Goal: Transaction & Acquisition: Download file/media

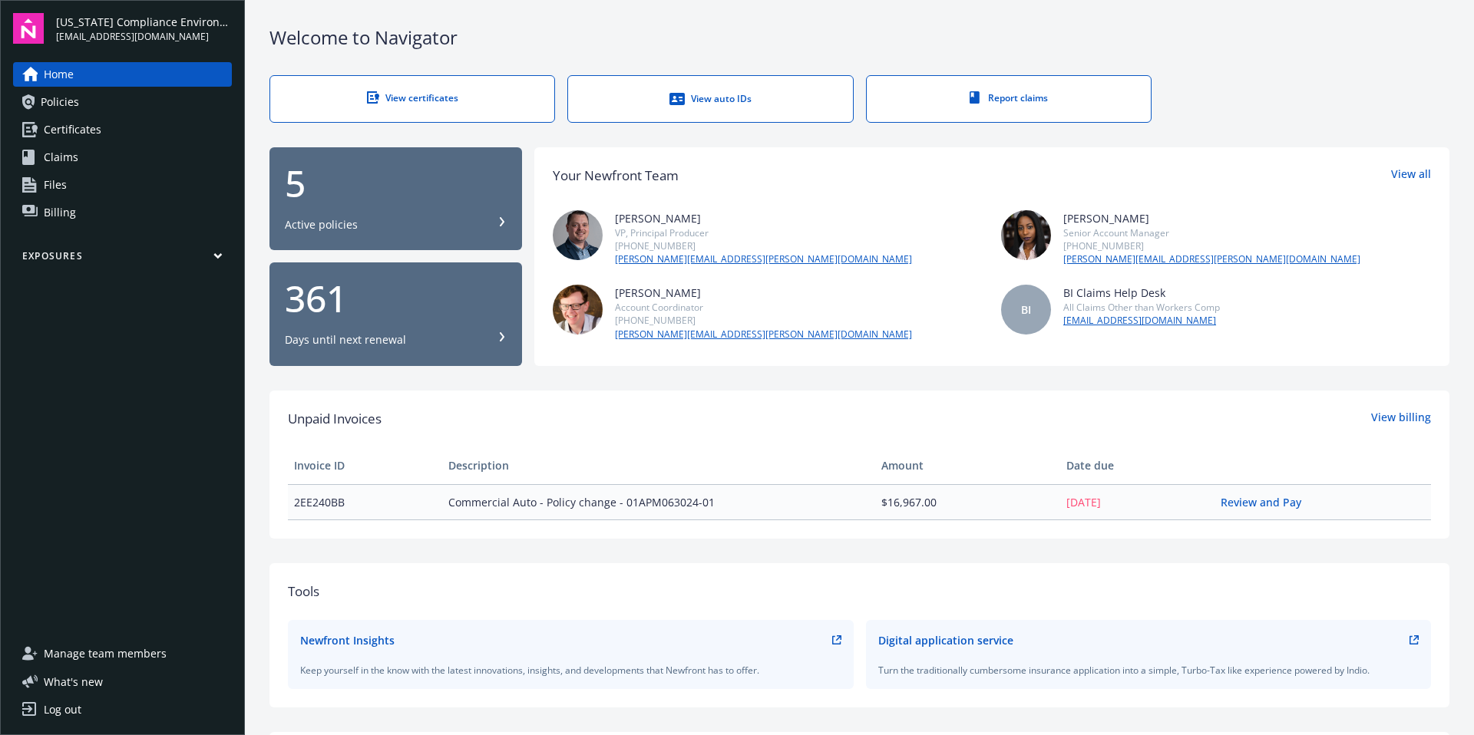
click at [398, 108] on link "View certificates" at bounding box center [412, 99] width 286 height 48
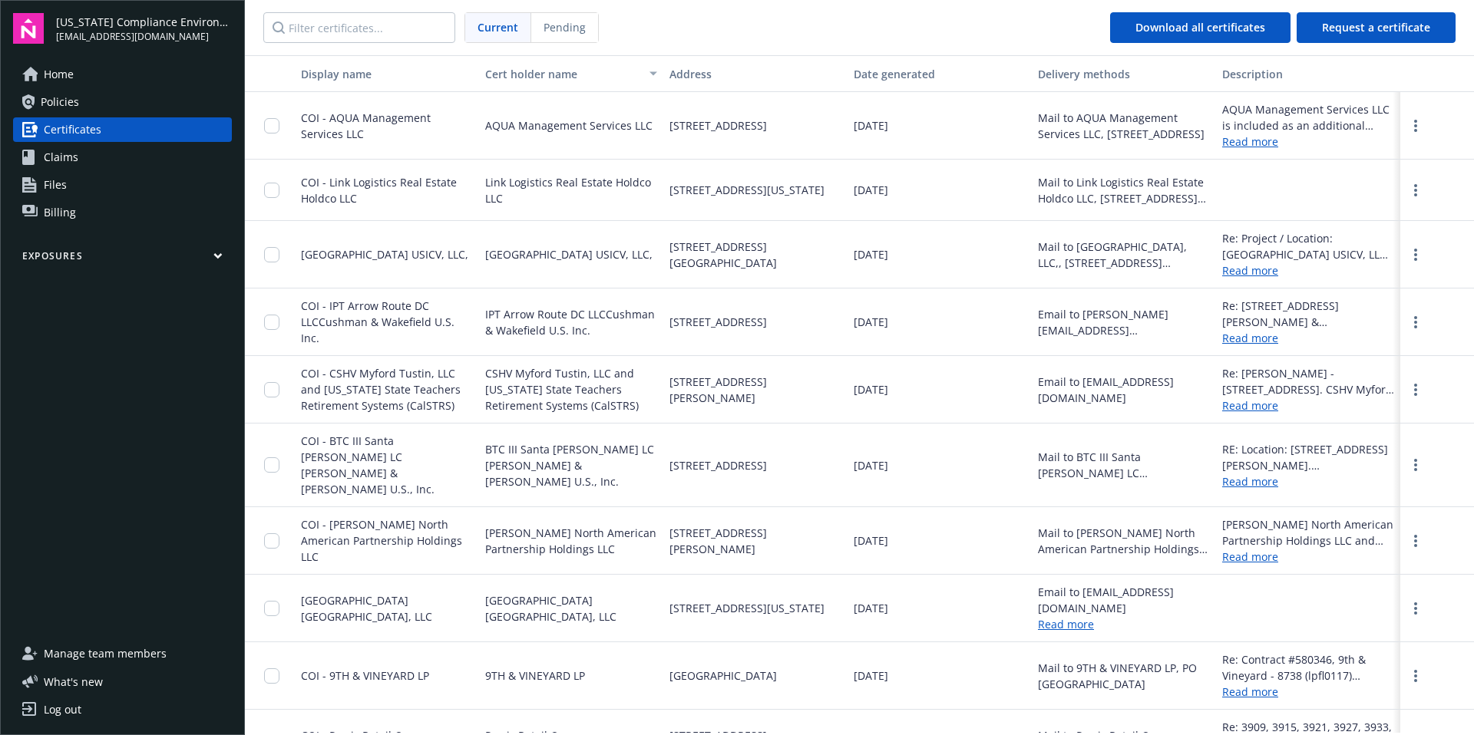
click at [1242, 144] on link "Read more" at bounding box center [1308, 142] width 172 height 16
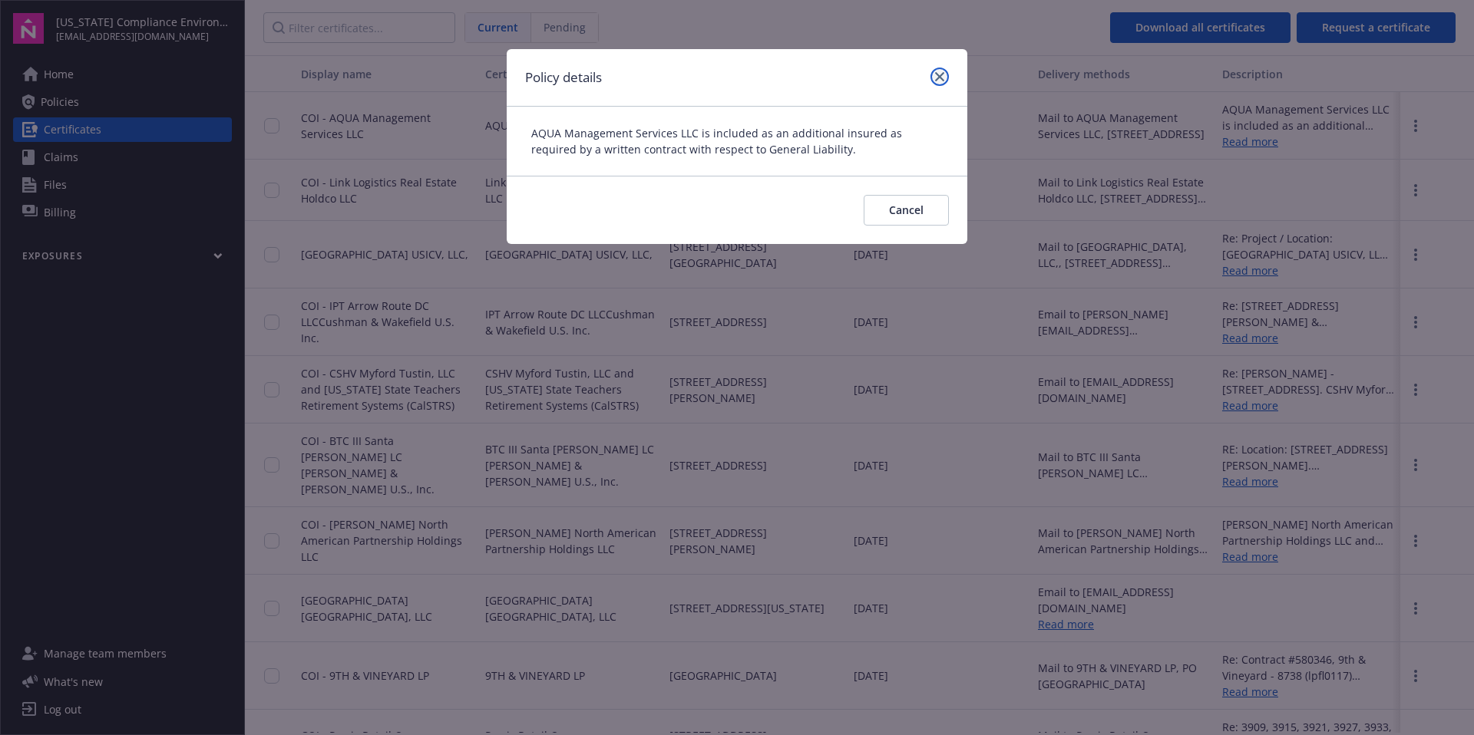
click at [937, 73] on icon "close" at bounding box center [939, 76] width 9 height 9
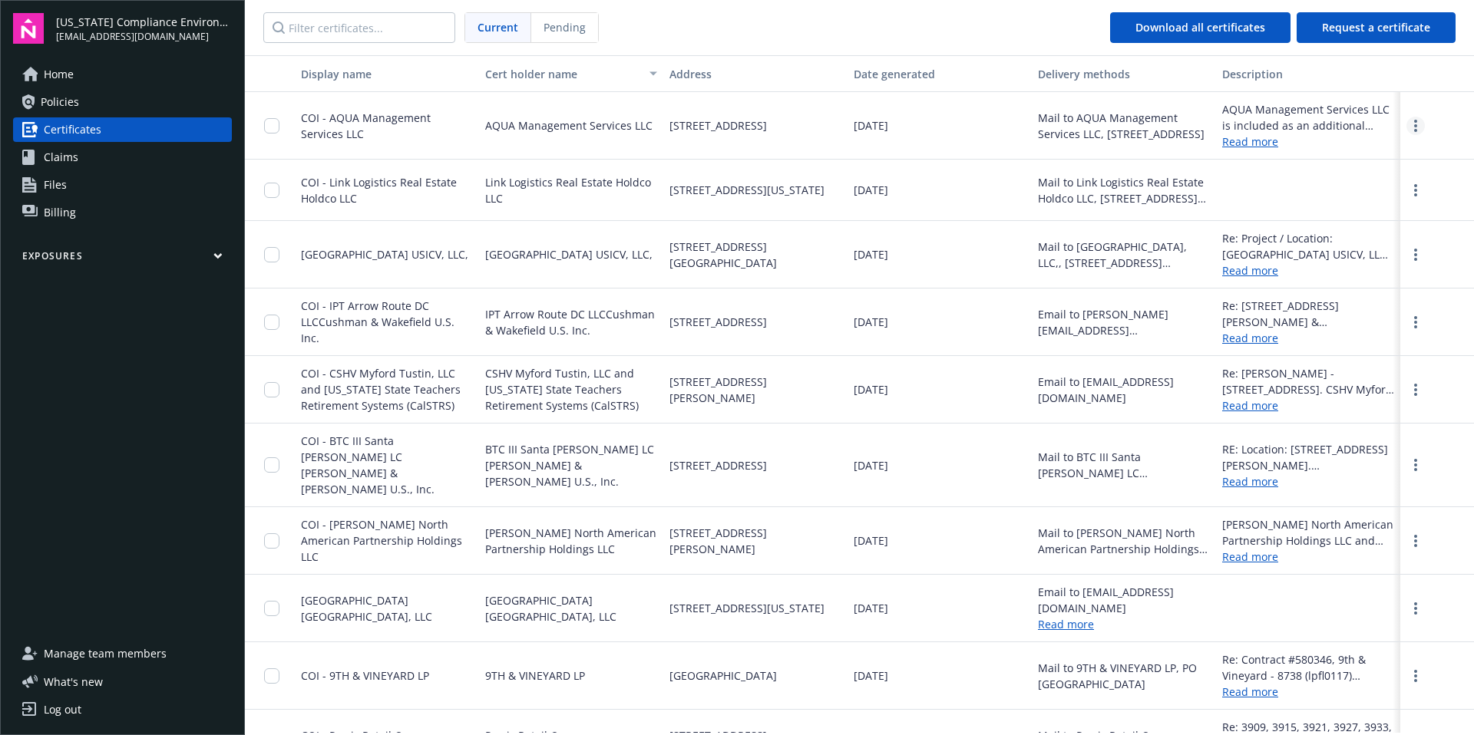
click at [1414, 125] on icon "more" at bounding box center [1415, 126] width 3 height 12
click at [1375, 149] on link "Download" at bounding box center [1374, 157] width 101 height 31
click at [394, 27] on input "Filter certificates..." at bounding box center [359, 27] width 192 height 31
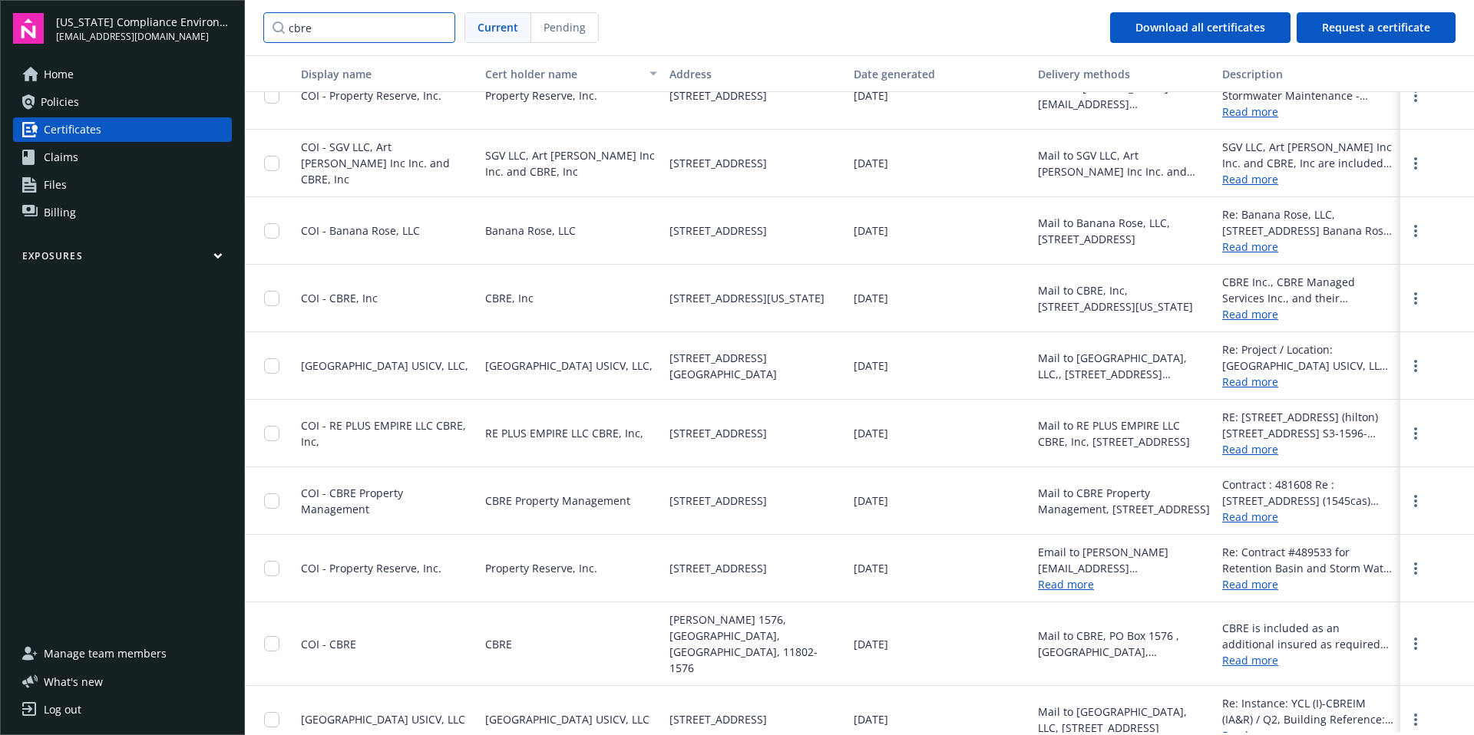
scroll to position [102, 0]
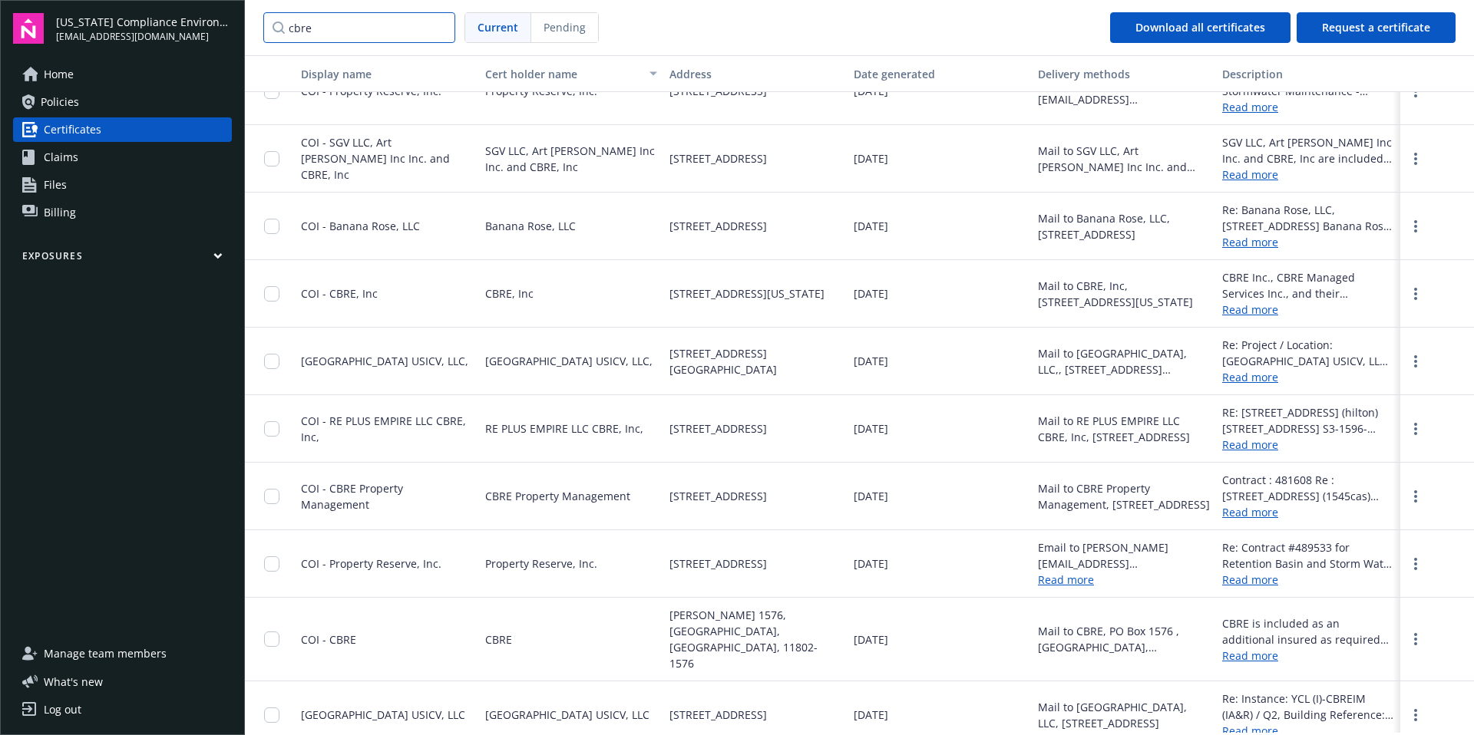
type input "cbre"
click at [1232, 652] on link "Read more" at bounding box center [1308, 656] width 172 height 16
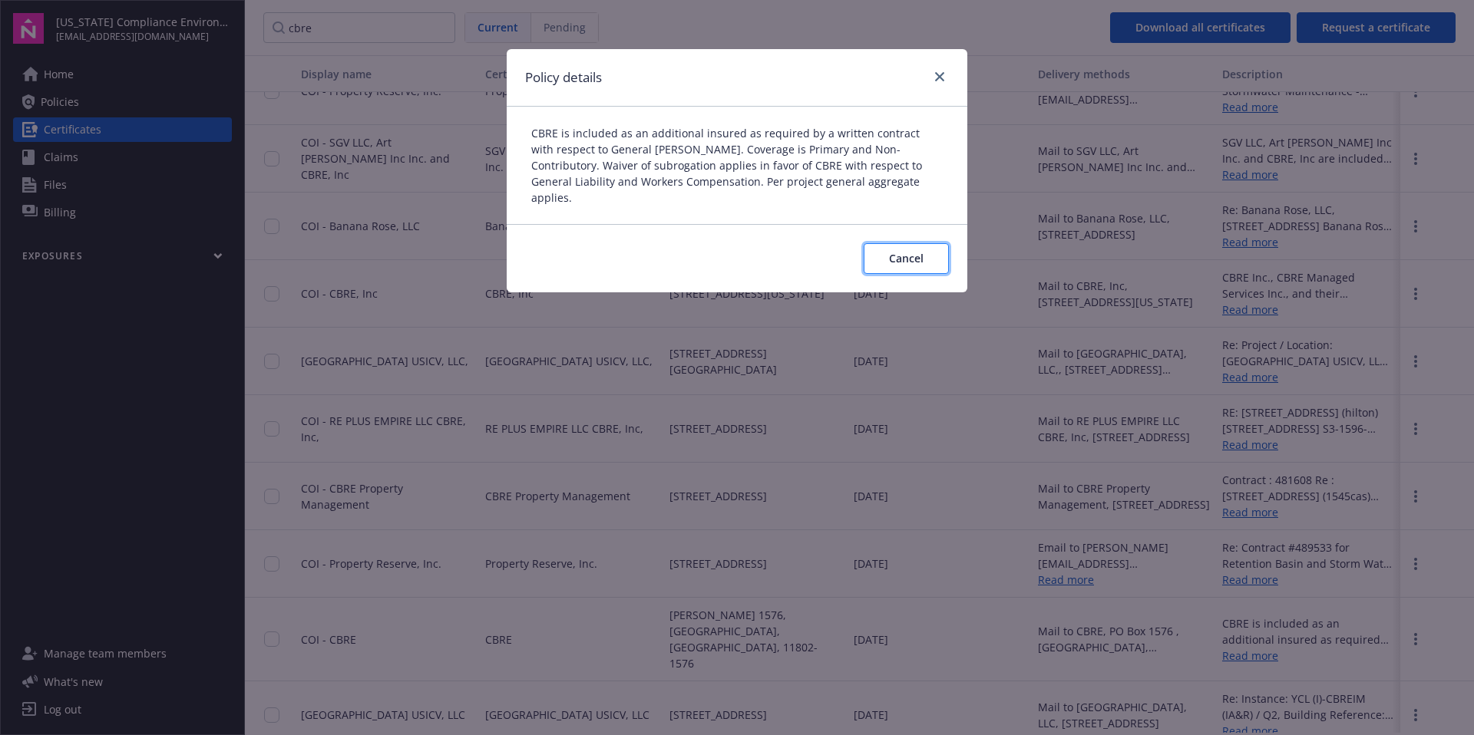
click at [912, 251] on span "Cancel" at bounding box center [906, 258] width 35 height 15
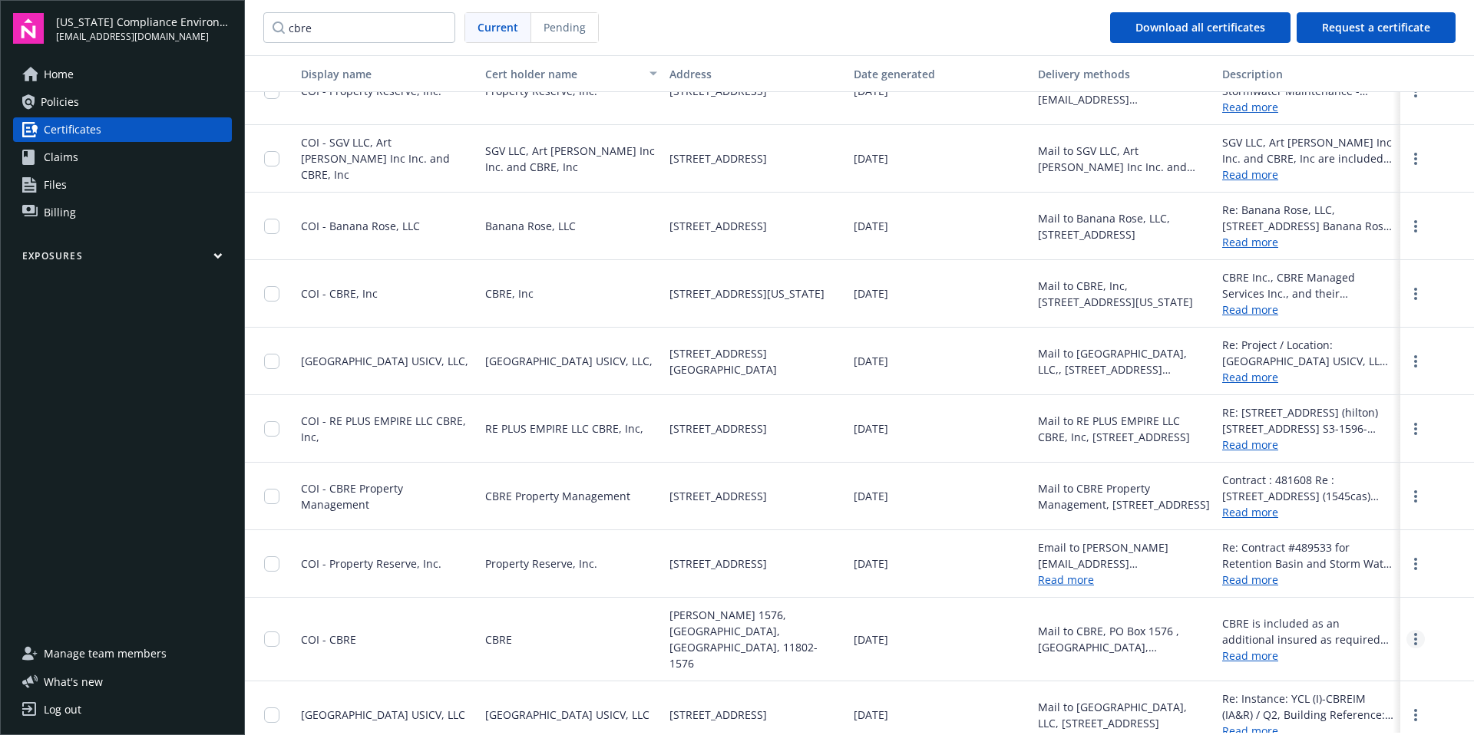
click at [1409, 631] on link "more" at bounding box center [1415, 639] width 18 height 18
click at [1373, 665] on link "Download" at bounding box center [1374, 663] width 101 height 31
